Goal: Transaction & Acquisition: Purchase product/service

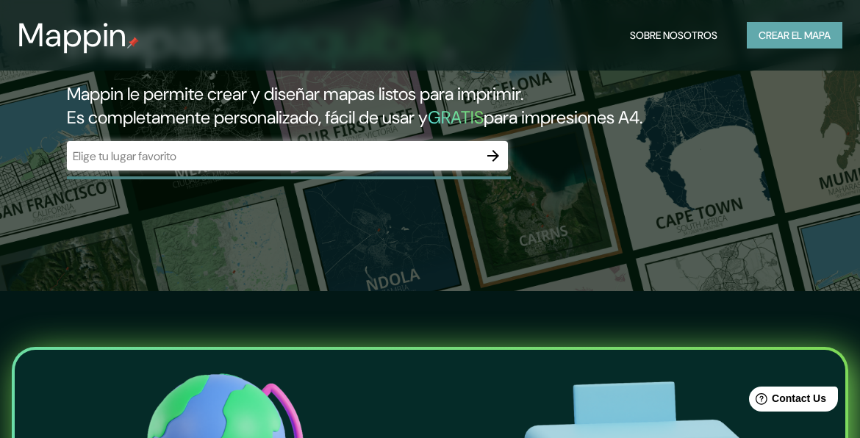
click at [812, 35] on font "Crear el mapa" at bounding box center [795, 35] width 72 height 18
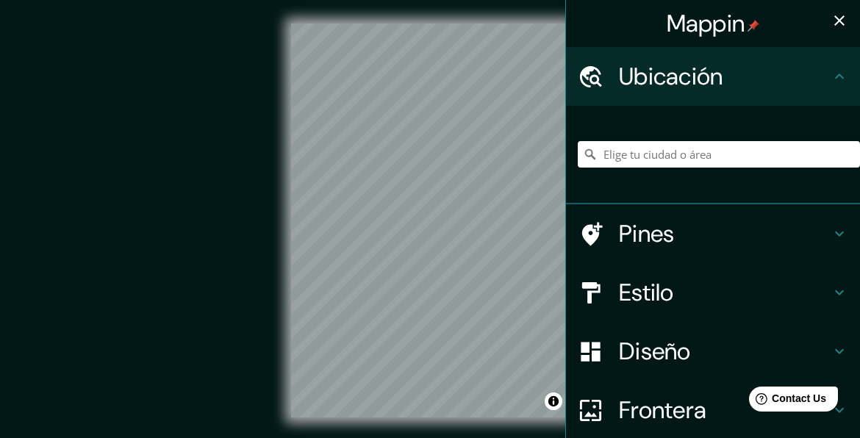
click at [740, 81] on h4 "Ubicación" at bounding box center [725, 76] width 212 height 29
click at [702, 159] on input "Elige tu ciudad o área" at bounding box center [719, 154] width 282 height 26
click at [677, 157] on input "Elige tu ciudad o área" at bounding box center [719, 154] width 282 height 26
paste input "2WM6+6VH, San [PERSON_NAME] 15113"
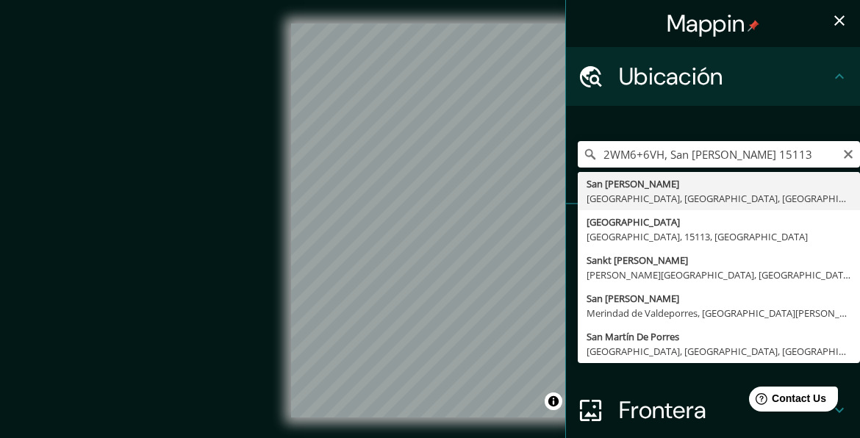
type input "San [PERSON_NAME], [GEOGRAPHIC_DATA], [GEOGRAPHIC_DATA], [GEOGRAPHIC_DATA]"
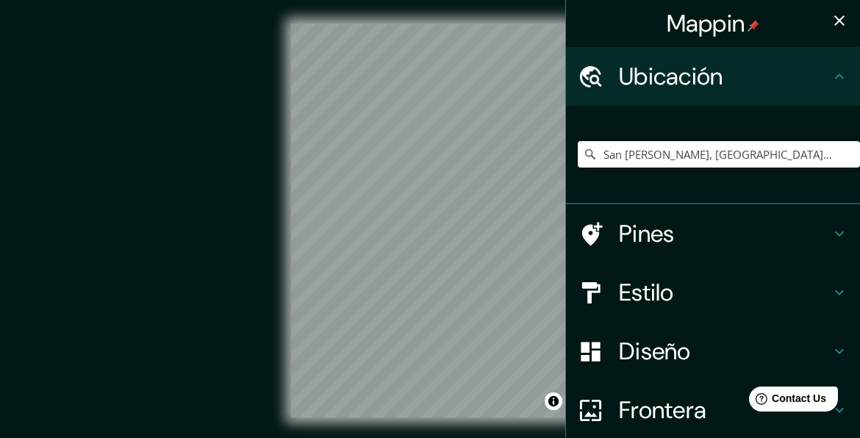
click at [679, 304] on h4 "Estilo" at bounding box center [725, 292] width 212 height 29
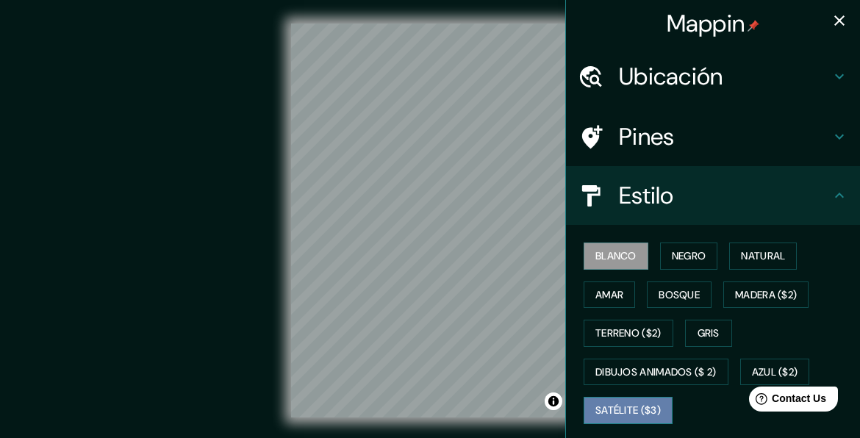
click at [638, 401] on font "Satélite ($3)" at bounding box center [627, 410] width 65 height 18
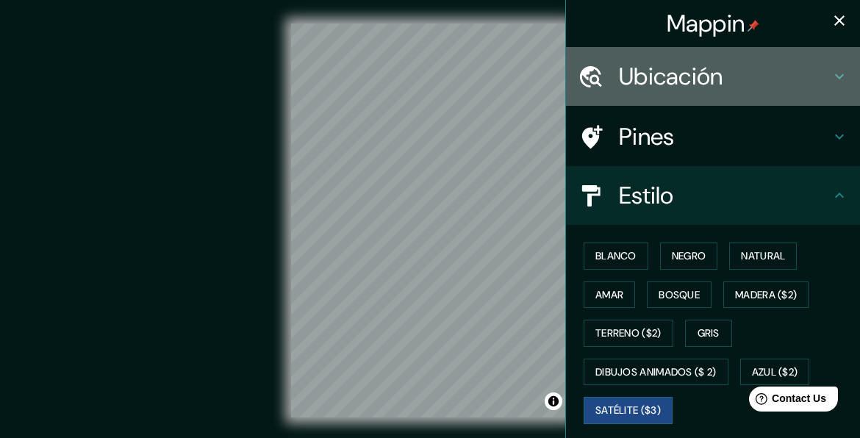
click at [654, 84] on h4 "Ubicación" at bounding box center [725, 76] width 212 height 29
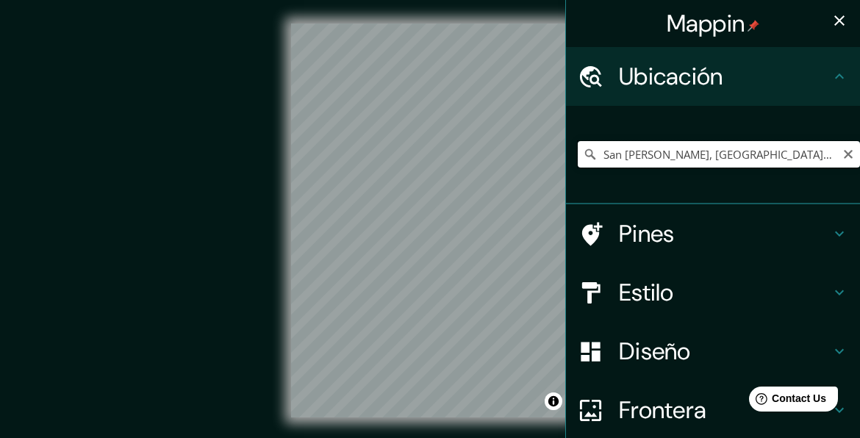
click at [668, 156] on input "San [PERSON_NAME], [GEOGRAPHIC_DATA], [GEOGRAPHIC_DATA], [GEOGRAPHIC_DATA]" at bounding box center [719, 154] width 282 height 26
click at [454, 200] on div at bounding box center [458, 202] width 12 height 12
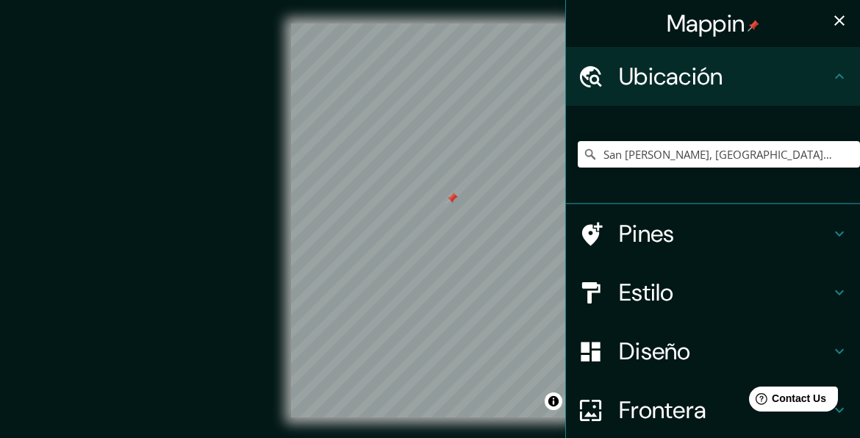
click at [454, 198] on div at bounding box center [452, 199] width 12 height 12
click at [605, 329] on div "Mappin Ubicación [GEOGRAPHIC_DATA][PERSON_NAME], [GEOGRAPHIC_DATA], [GEOGRAPHIC…" at bounding box center [430, 232] width 860 height 465
click at [260, 375] on div "© Mapbox © OpenStreetMap Improve this map © Maxar" at bounding box center [430, 221] width 774 height 394
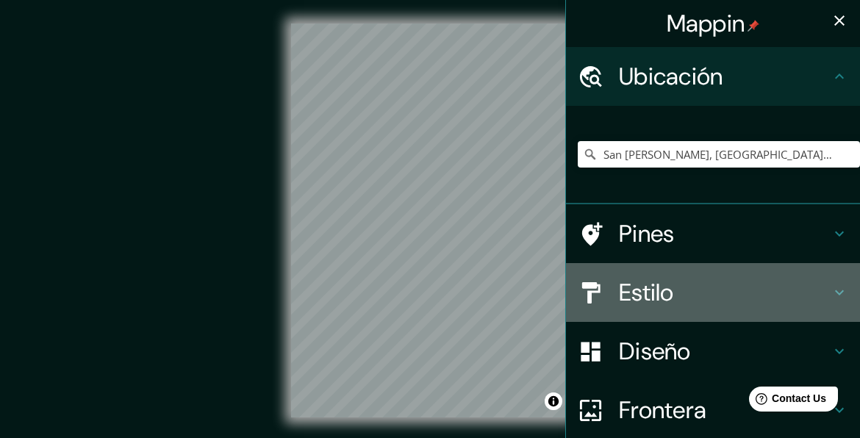
click at [657, 287] on h4 "Estilo" at bounding box center [725, 292] width 212 height 29
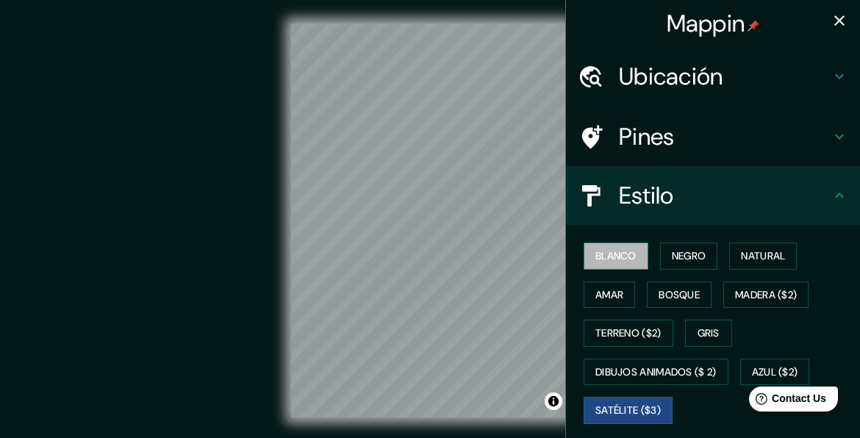
click at [631, 253] on button "Blanco" at bounding box center [616, 256] width 65 height 27
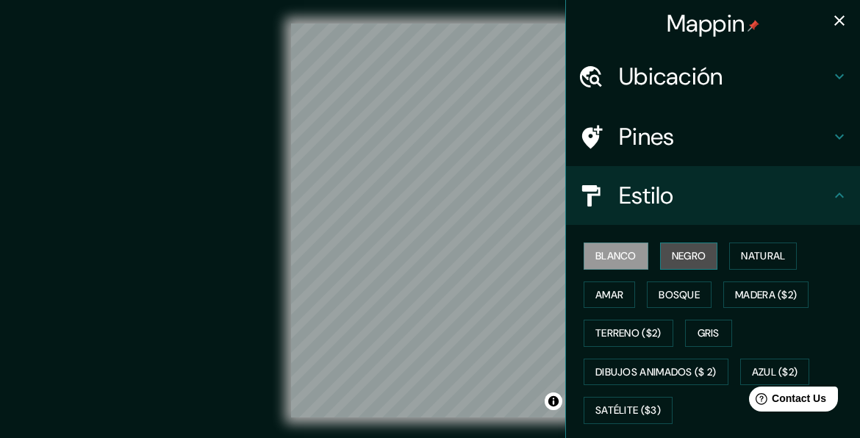
click at [672, 254] on font "Negro" at bounding box center [689, 256] width 35 height 18
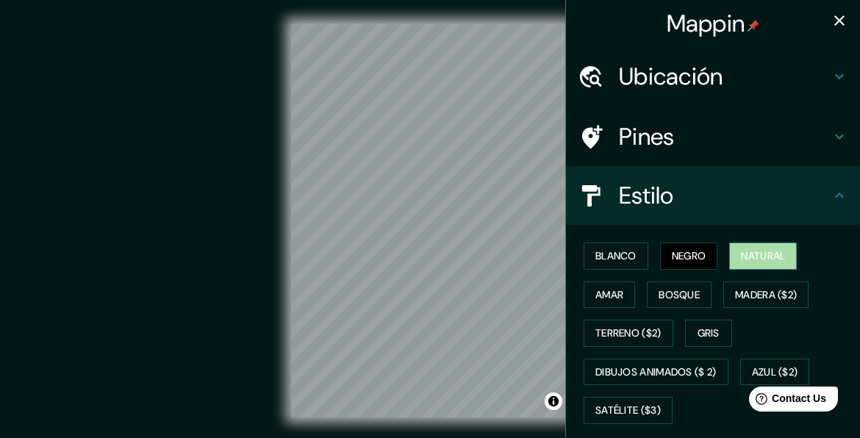
click at [729, 256] on button "Natural" at bounding box center [763, 256] width 68 height 27
click at [606, 293] on font "Amar" at bounding box center [609, 295] width 28 height 18
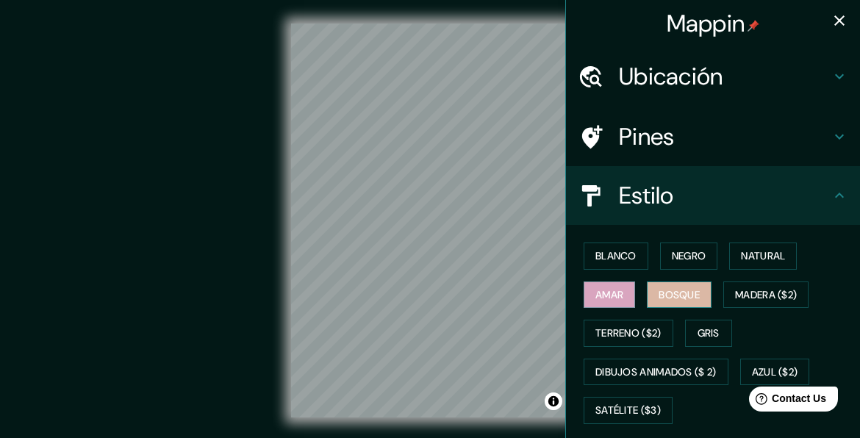
click at [671, 294] on font "Bosque" at bounding box center [679, 295] width 41 height 18
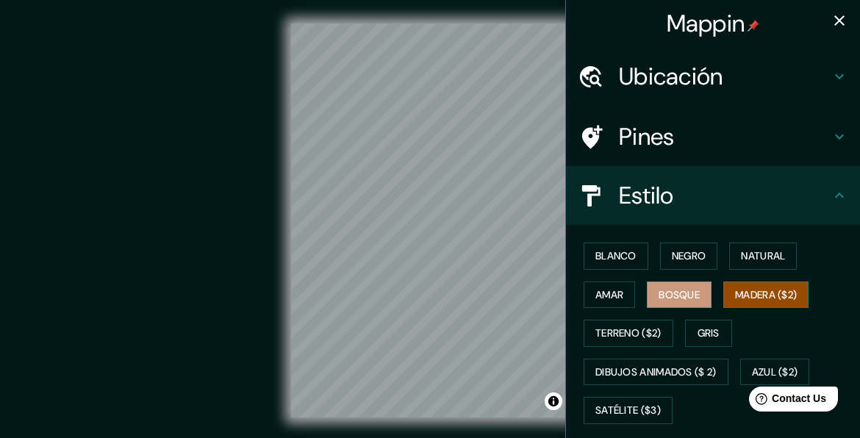
click at [742, 291] on font "Madera ($2)" at bounding box center [766, 295] width 62 height 18
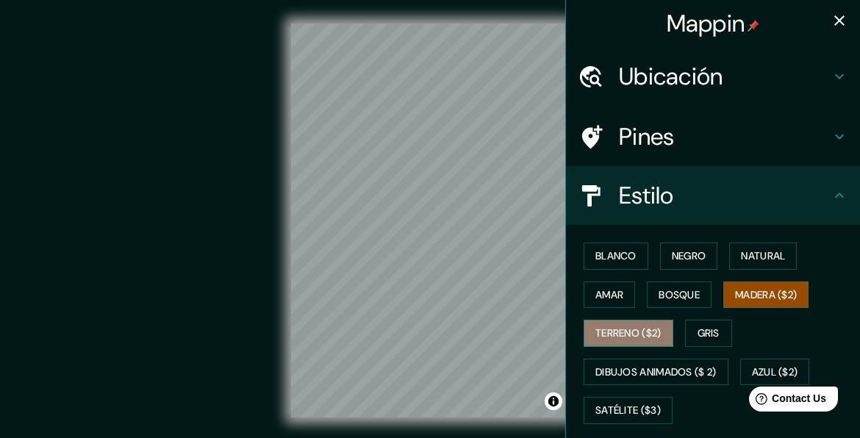
click at [606, 326] on font "Terreno ($2)" at bounding box center [628, 333] width 66 height 18
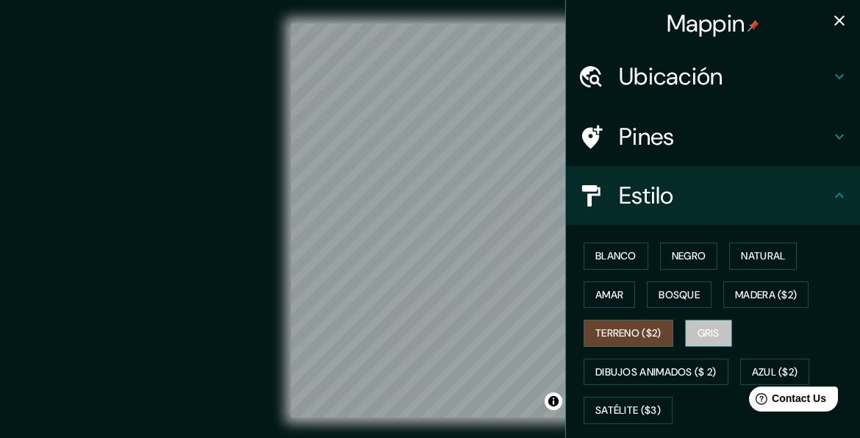
click at [703, 343] on button "Gris" at bounding box center [708, 333] width 47 height 27
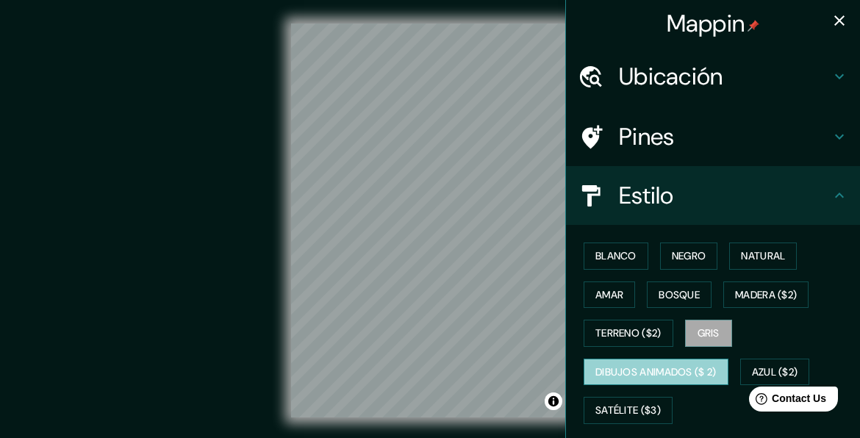
click at [669, 366] on font "Dibujos animados ($ 2)" at bounding box center [655, 372] width 121 height 18
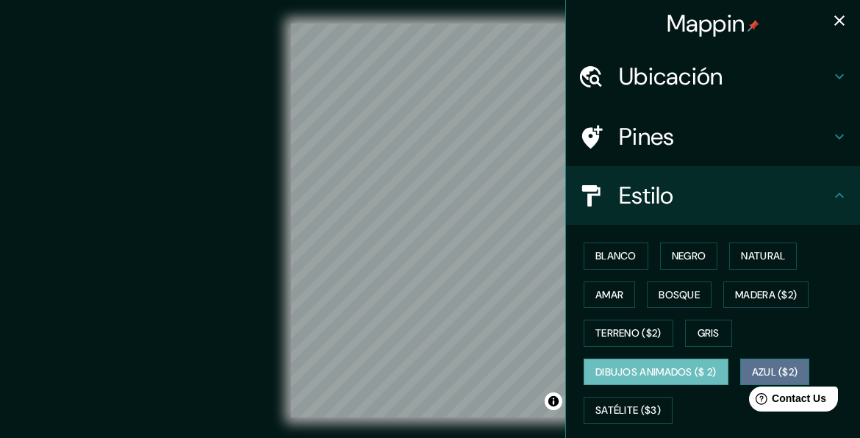
click at [761, 366] on font "Azul ($2)" at bounding box center [775, 372] width 46 height 18
click at [698, 377] on font "Dibujos animados ($ 2)" at bounding box center [655, 372] width 121 height 18
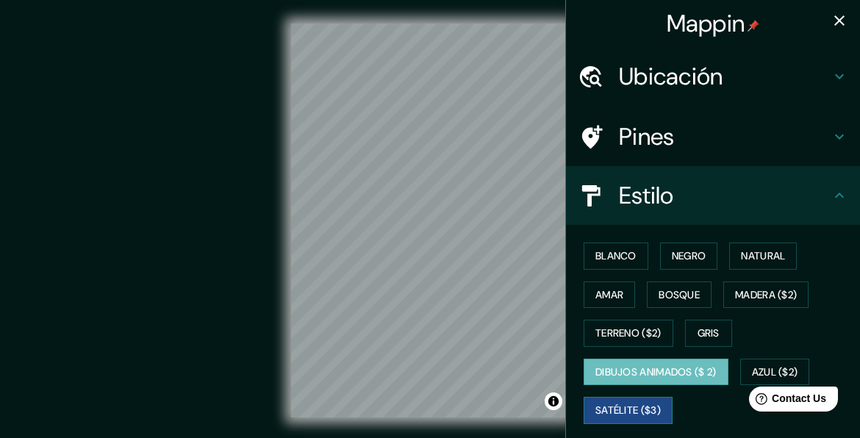
click at [632, 415] on font "Satélite ($3)" at bounding box center [627, 410] width 65 height 18
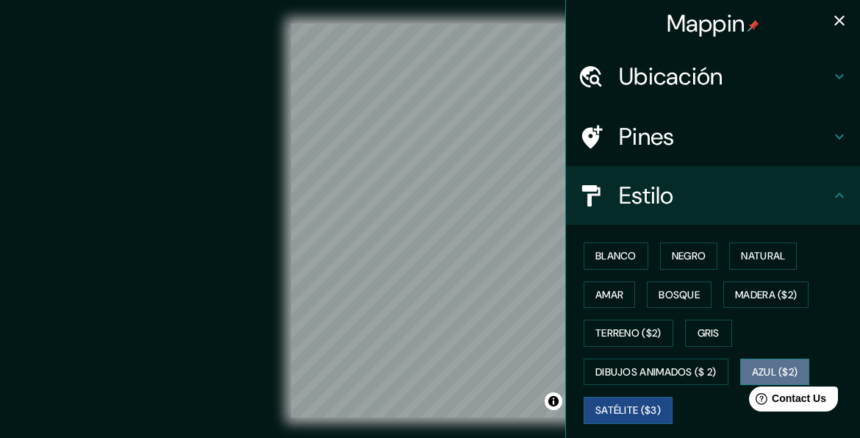
click at [765, 373] on font "Azul ($2)" at bounding box center [775, 372] width 46 height 18
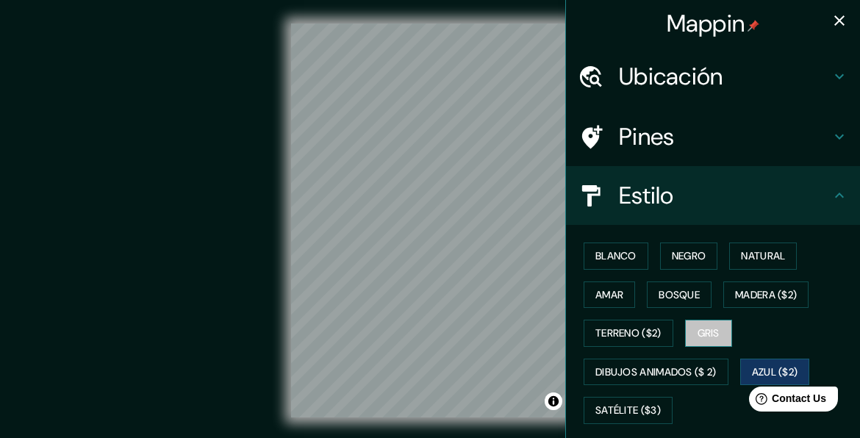
click at [698, 326] on font "Gris" at bounding box center [709, 333] width 22 height 18
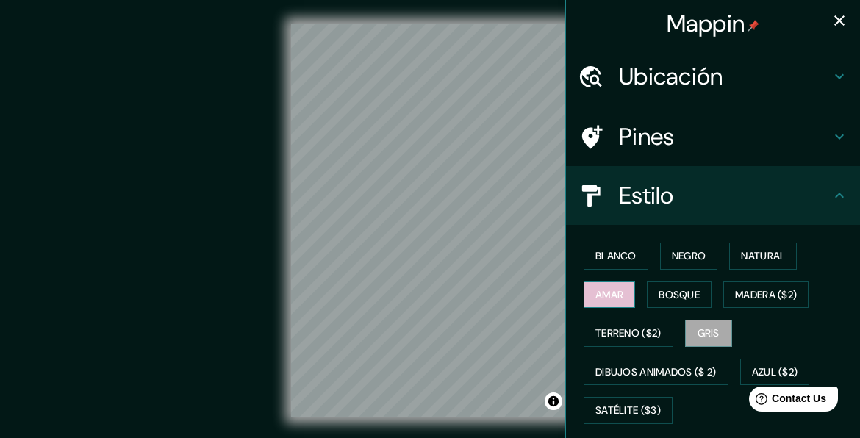
click at [607, 298] on font "Amar" at bounding box center [609, 295] width 28 height 18
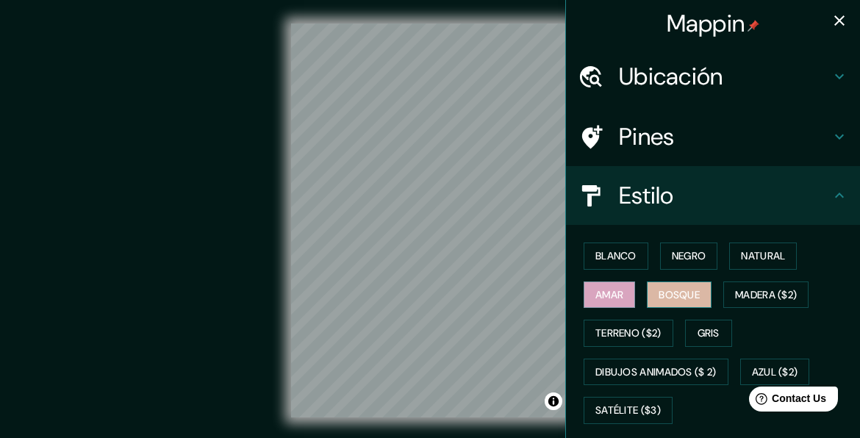
click at [665, 304] on button "Bosque" at bounding box center [679, 295] width 65 height 27
